Goal: Transaction & Acquisition: Subscribe to service/newsletter

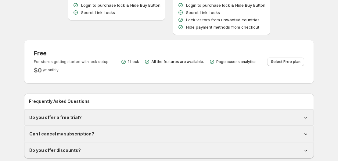
scroll to position [138, 0]
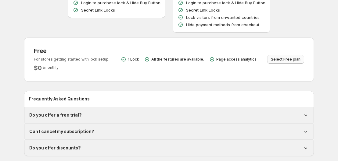
click at [281, 60] on span "Select Free plan" at bounding box center [286, 59] width 30 height 5
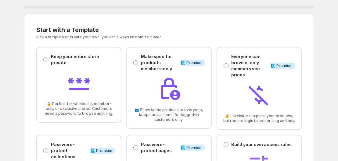
drag, startPoint x: 0, startPoint y: 0, endPoint x: 14, endPoint y: 22, distance: 25.8
drag, startPoint x: 14, startPoint y: 22, endPoint x: 227, endPoint y: 5, distance: 213.2
drag, startPoint x: 227, startPoint y: 5, endPoint x: 205, endPoint y: 0, distance: 22.6
click at [205, 0] on div "0 % Start with a Template. This page is ready Start with a Template Pick a temp…" at bounding box center [169, 98] width 290 height 196
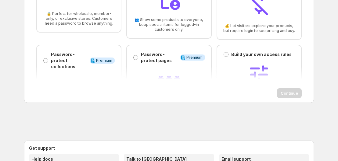
scroll to position [92, 0]
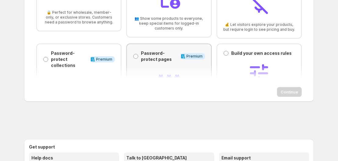
click at [131, 58] on div "Password-protect pages Password-protect pages Info Premium 📄 Protect specific p…" at bounding box center [168, 82] width 85 height 76
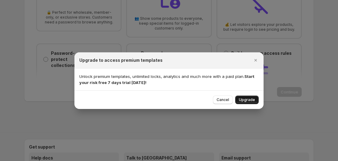
click at [247, 102] on span "Upgrade" at bounding box center [247, 100] width 16 height 5
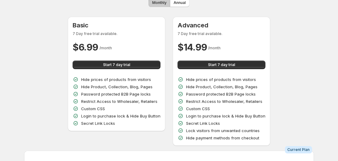
scroll to position [23, 0]
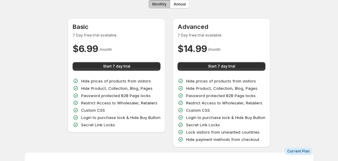
click at [130, 44] on div "$ 6.99 / month" at bounding box center [117, 49] width 88 height 12
click at [125, 65] on span "Start 7 day trial" at bounding box center [116, 66] width 27 height 5
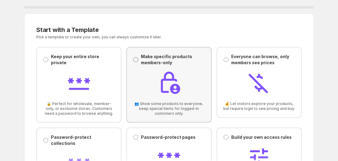
click at [133, 59] on span at bounding box center [135, 59] width 5 height 5
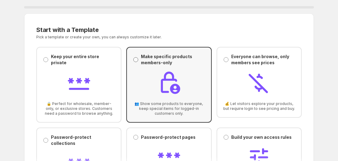
click at [135, 61] on span at bounding box center [135, 59] width 5 height 5
click at [136, 137] on span at bounding box center [135, 137] width 5 height 5
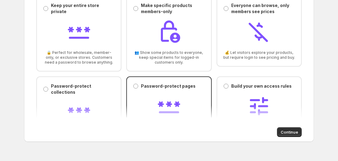
scroll to position [97, 0]
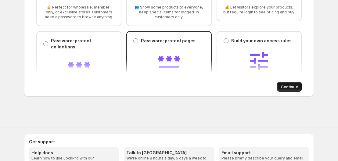
click at [287, 86] on span "Continue" at bounding box center [289, 87] width 17 height 6
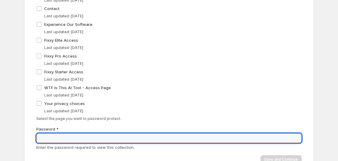
scroll to position [90, 0]
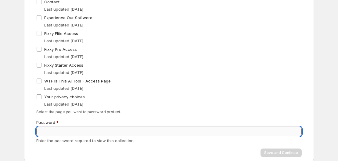
click at [69, 134] on input "Password" at bounding box center [168, 132] width 265 height 10
type input "*"
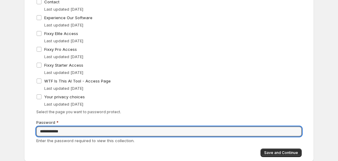
type input "**********"
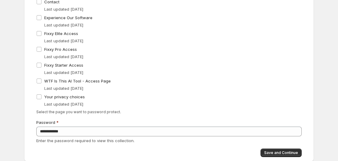
click at [283, 149] on div "**********" at bounding box center [166, 54] width 270 height 205
click at [283, 151] on span "Save and Continue" at bounding box center [281, 153] width 34 height 5
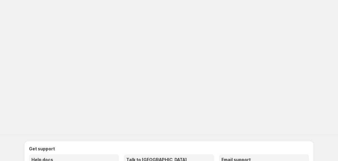
scroll to position [0, 0]
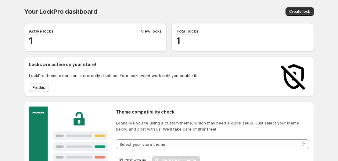
click at [40, 87] on span "Fix this" at bounding box center [39, 87] width 13 height 5
